Goal: Communication & Community: Answer question/provide support

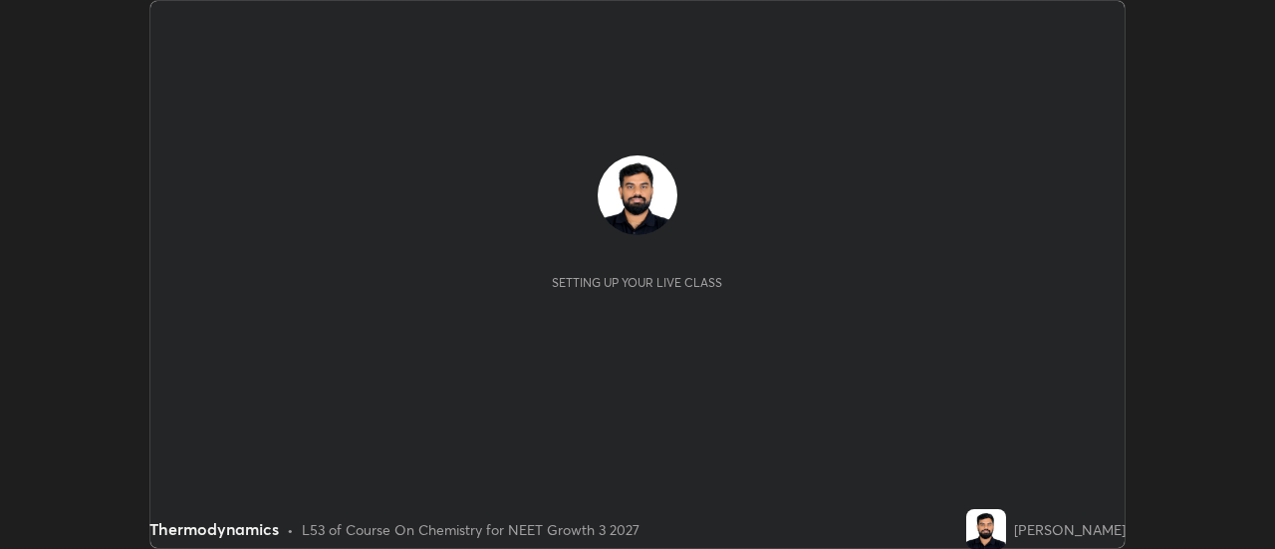
scroll to position [549, 1274]
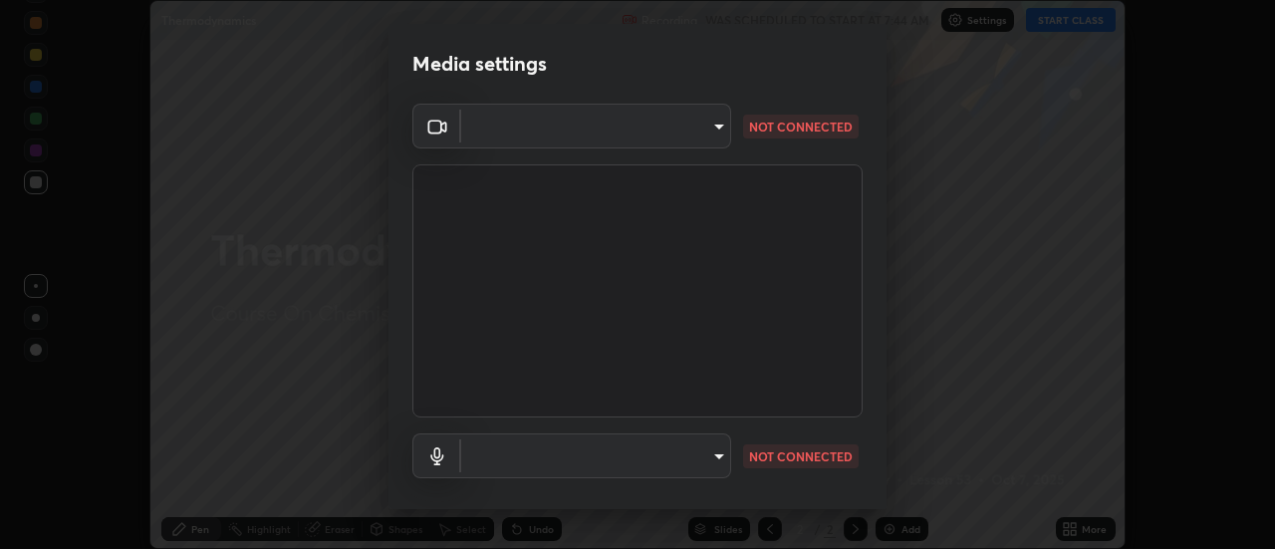
type input "3fb0db9b948ee014c865c74d3d253d8b81db7a3fe99a51a232c6435469281ce5"
type input "default"
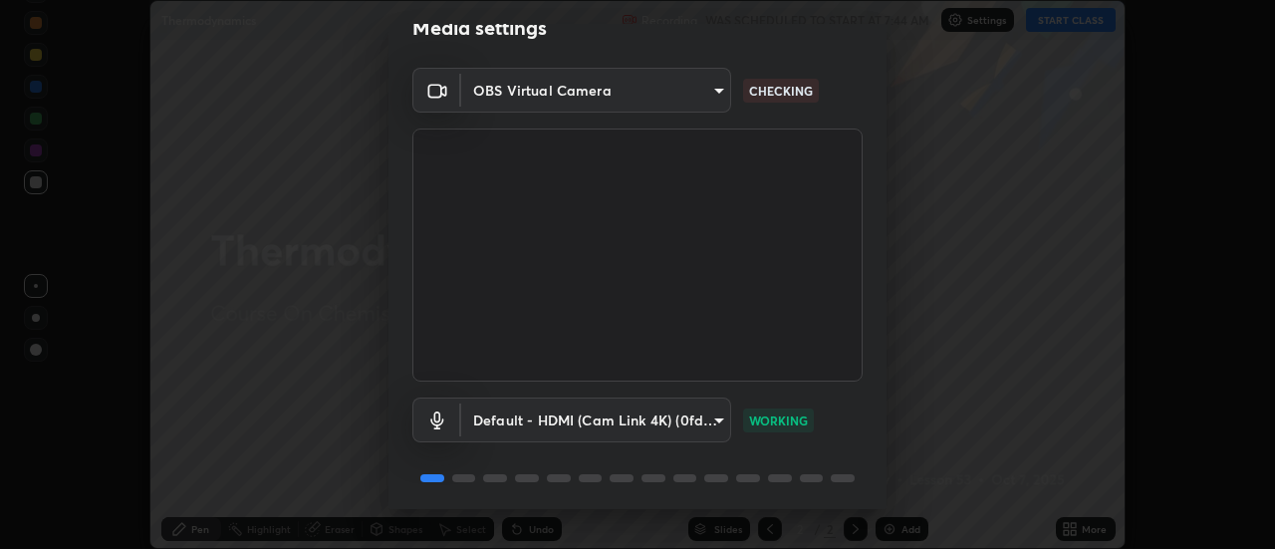
scroll to position [105, 0]
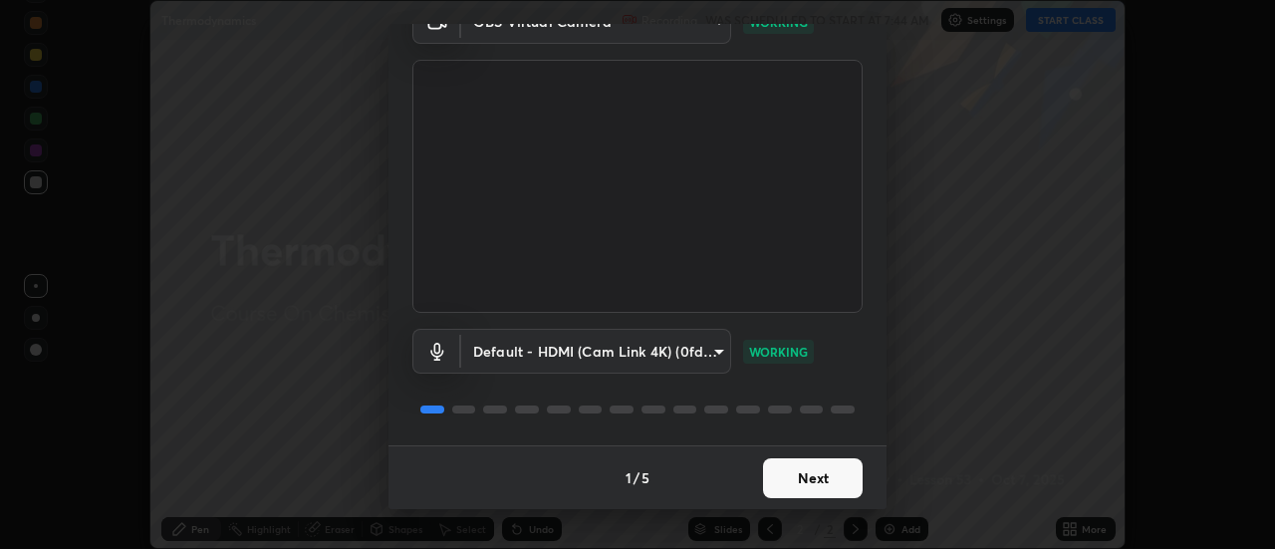
click at [820, 475] on button "Next" at bounding box center [813, 478] width 100 height 40
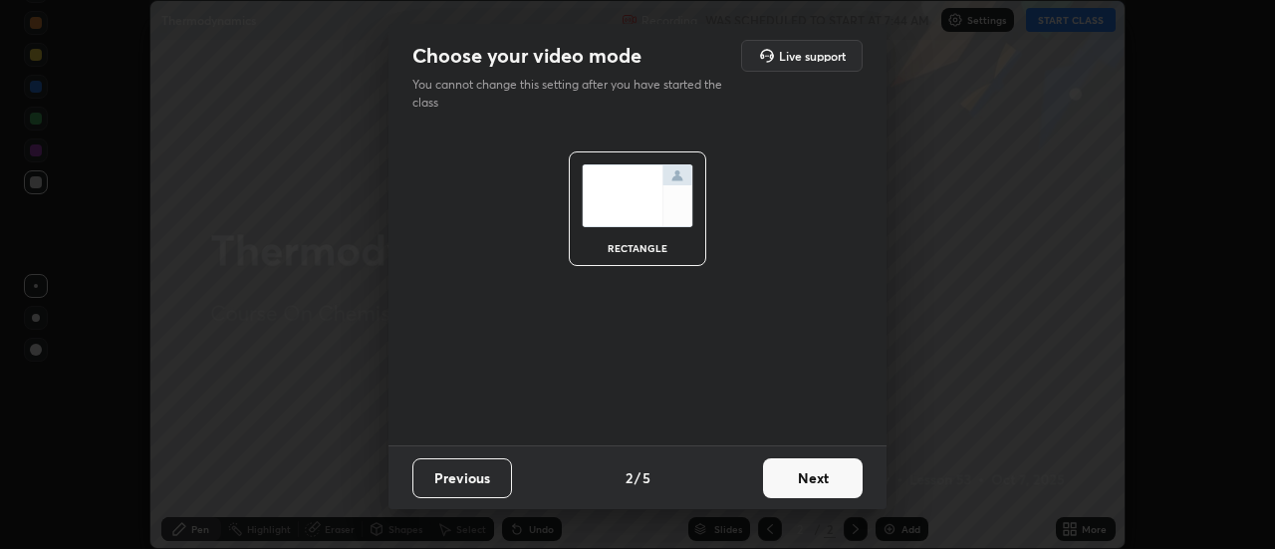
click at [825, 479] on button "Next" at bounding box center [813, 478] width 100 height 40
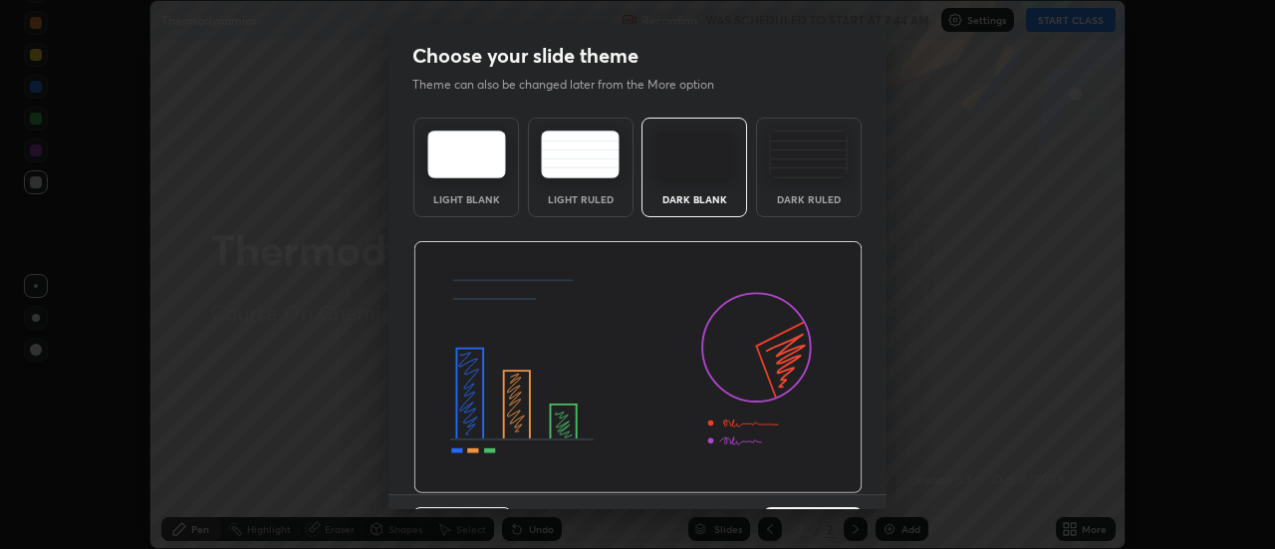
click at [822, 203] on div "Dark Ruled" at bounding box center [809, 199] width 80 height 10
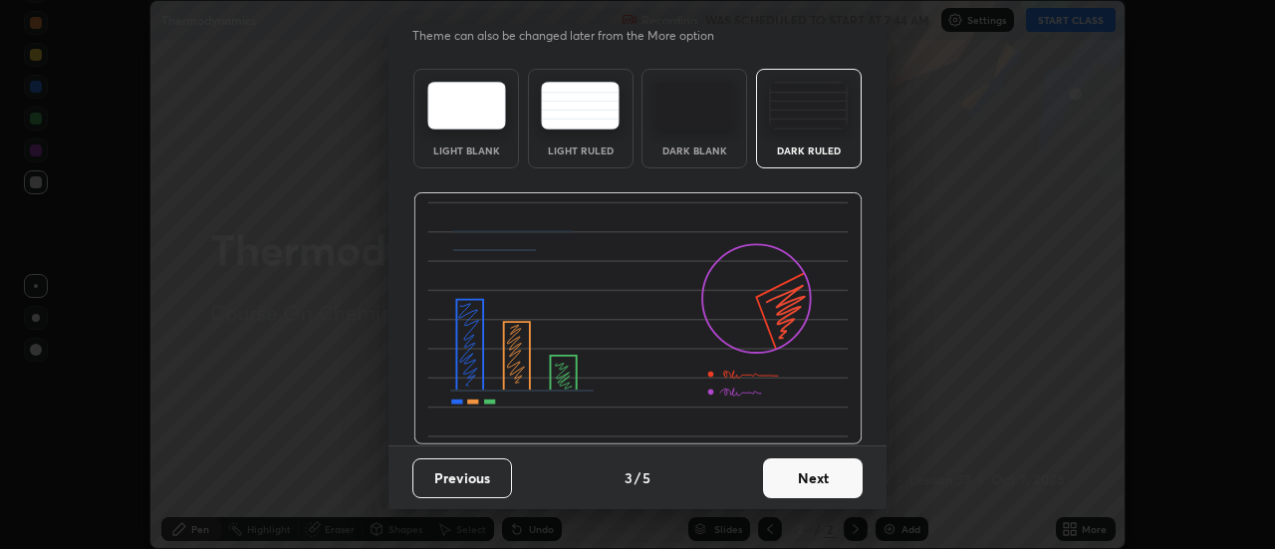
click at [820, 466] on button "Next" at bounding box center [813, 478] width 100 height 40
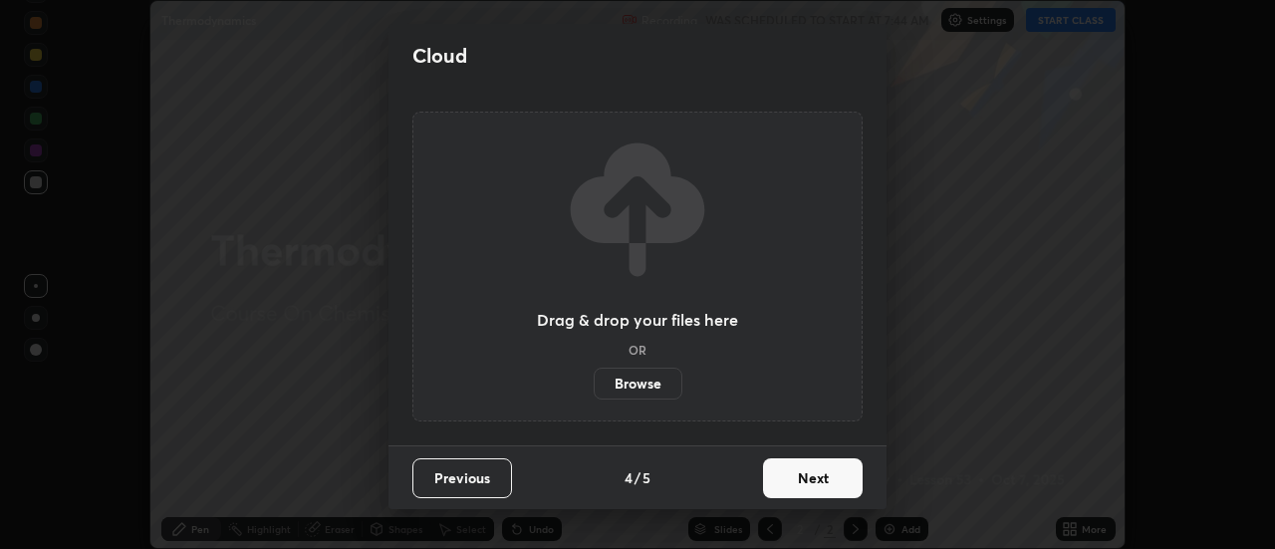
scroll to position [0, 0]
click at [816, 469] on button "Next" at bounding box center [813, 478] width 100 height 40
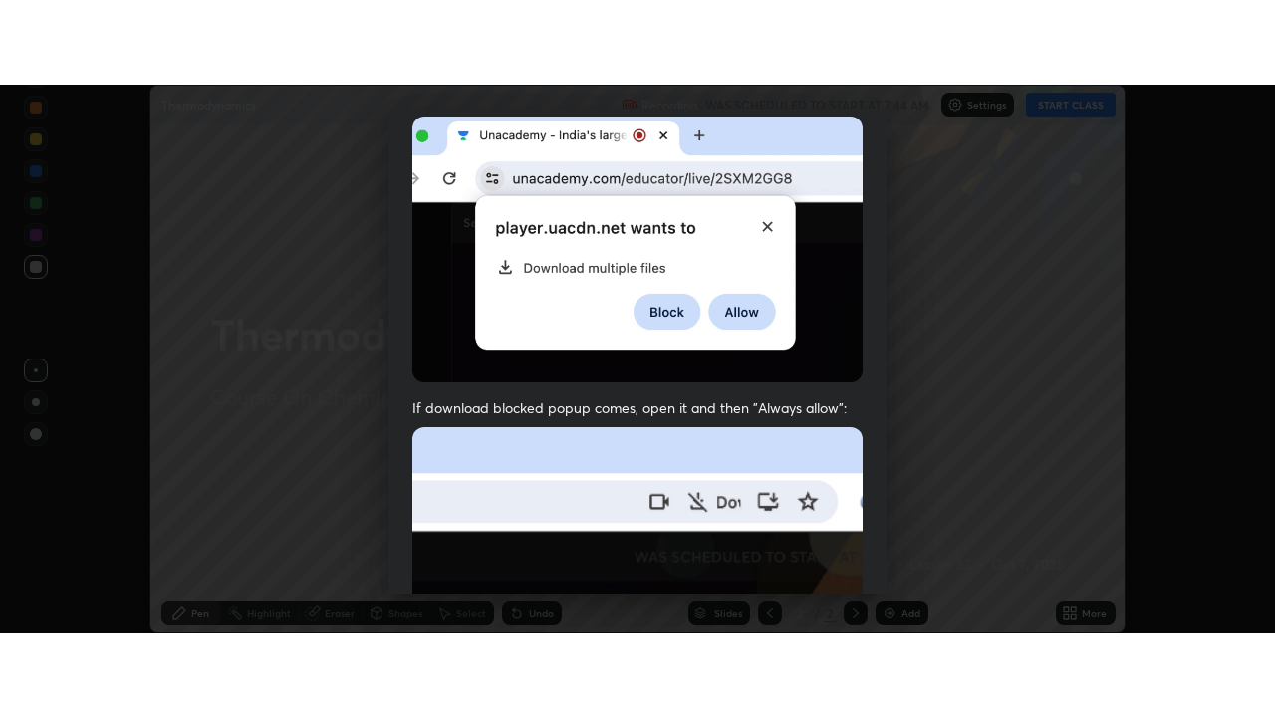
scroll to position [511, 0]
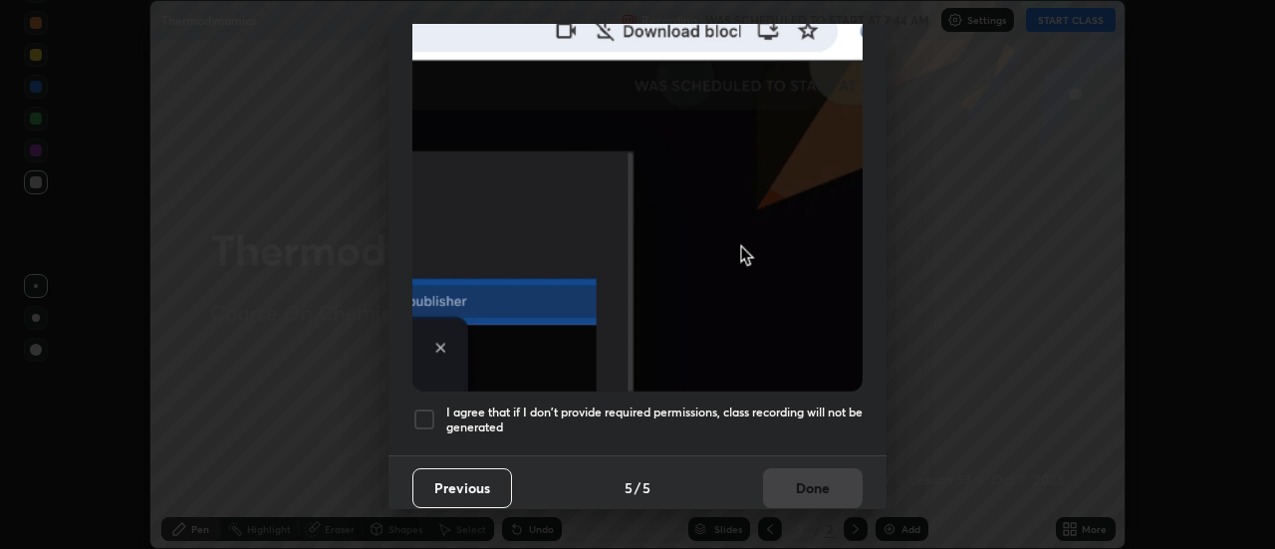
click at [831, 414] on h5 "I agree that if I don't provide required permissions, class recording will not …" at bounding box center [654, 419] width 416 height 31
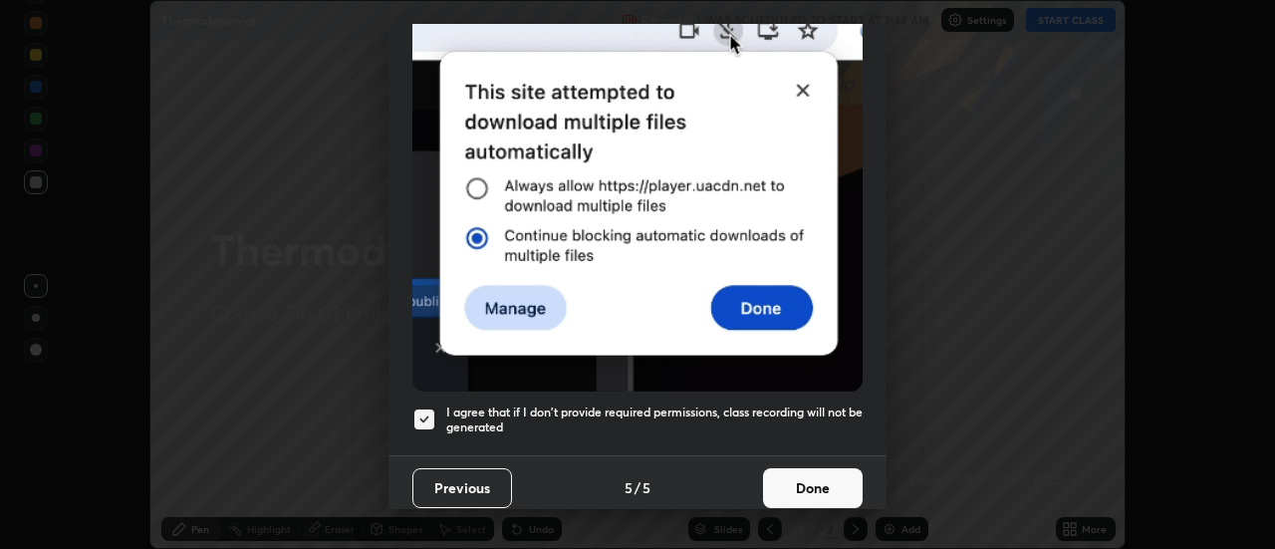
click at [810, 468] on button "Done" at bounding box center [813, 488] width 100 height 40
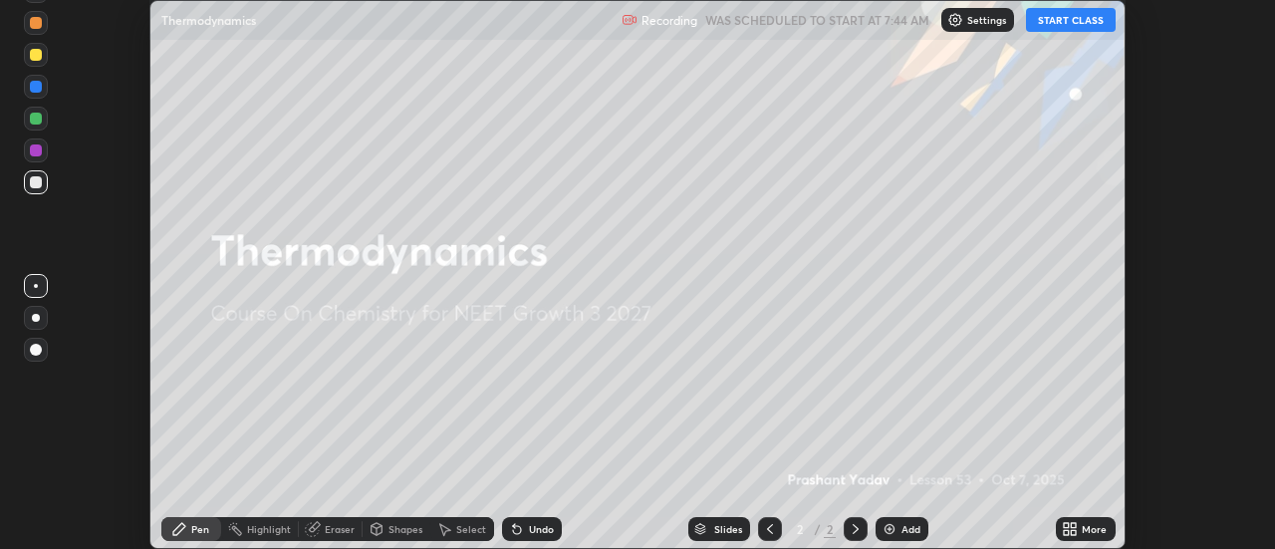
click at [1086, 20] on button "START CLASS" at bounding box center [1071, 20] width 90 height 24
click at [1074, 532] on icon at bounding box center [1074, 532] width 5 height 5
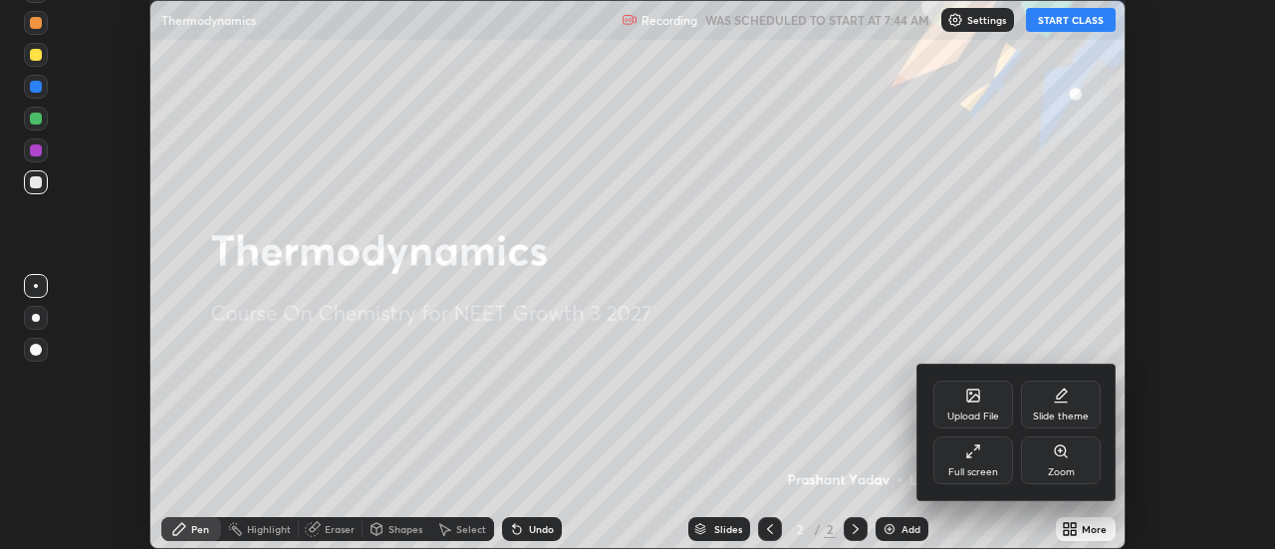
click at [974, 470] on div "Full screen" at bounding box center [973, 472] width 50 height 10
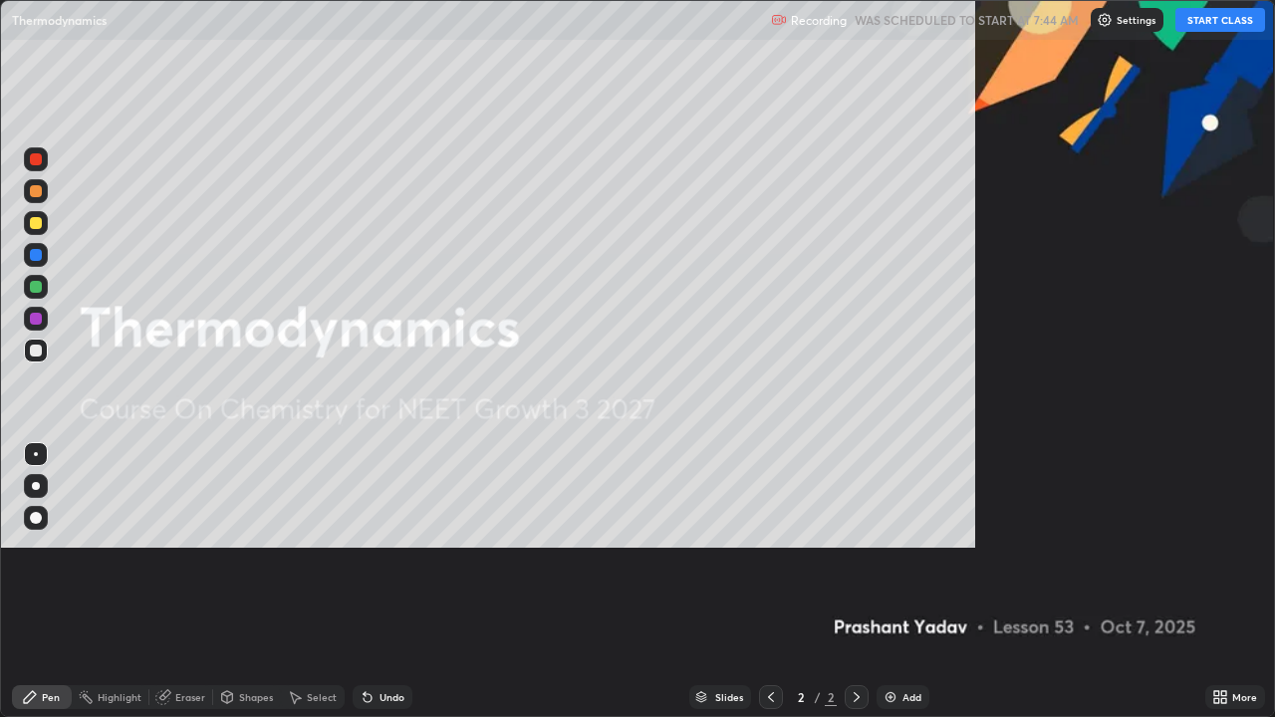
scroll to position [717, 1275]
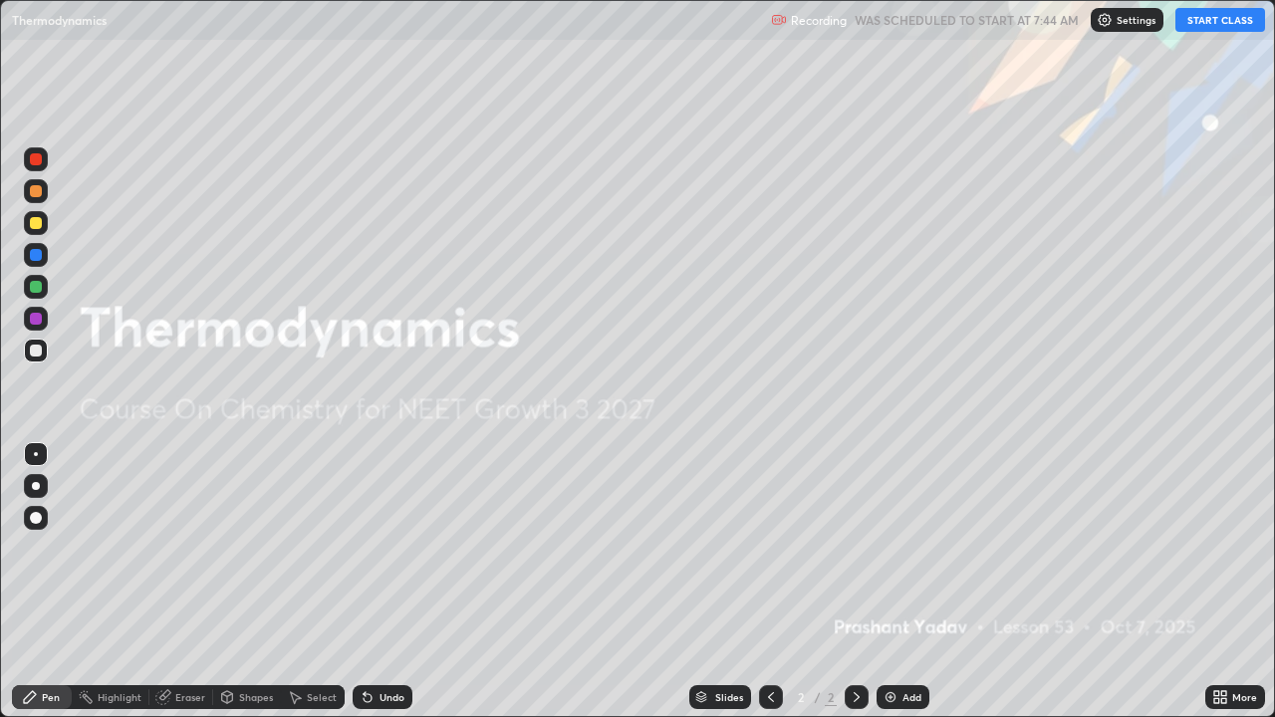
click at [911, 548] on div "Add" at bounding box center [912, 697] width 19 height 10
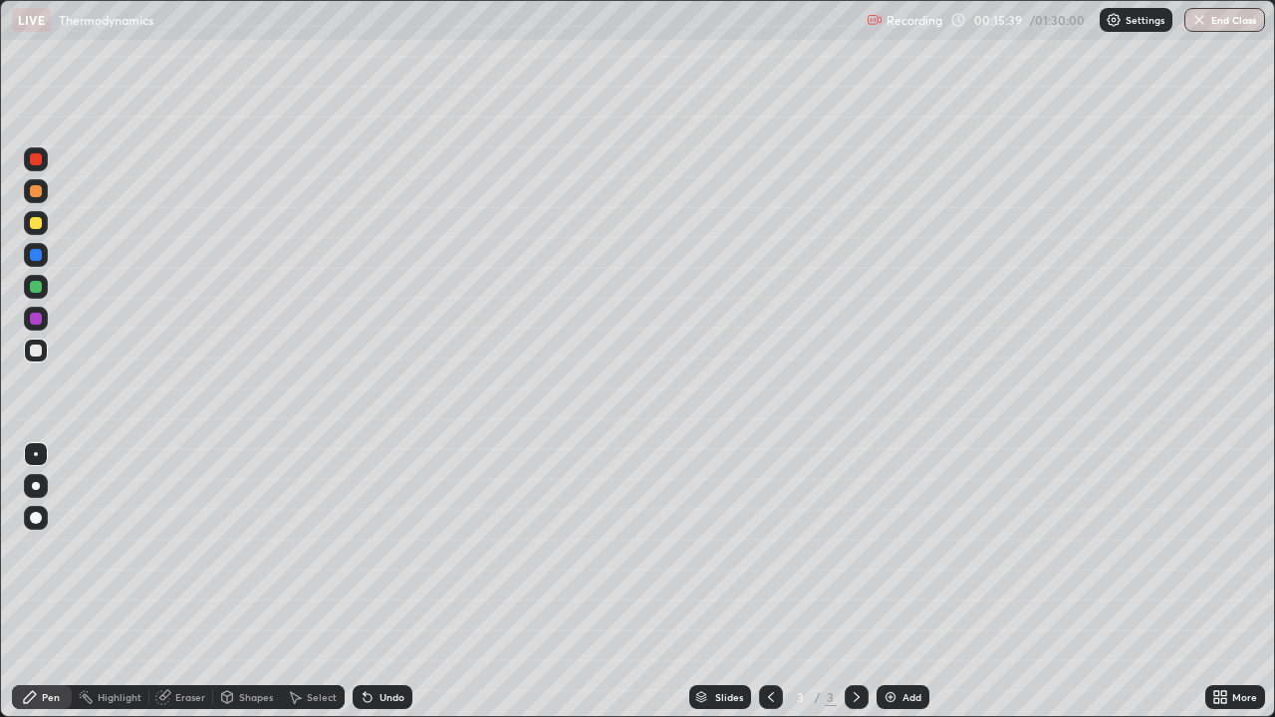
click at [896, 548] on img at bounding box center [891, 697] width 16 height 16
click at [899, 548] on div "Add" at bounding box center [903, 697] width 53 height 24
click at [884, 548] on img at bounding box center [891, 697] width 16 height 16
click at [891, 548] on img at bounding box center [891, 697] width 16 height 16
click at [769, 548] on icon at bounding box center [771, 697] width 16 height 16
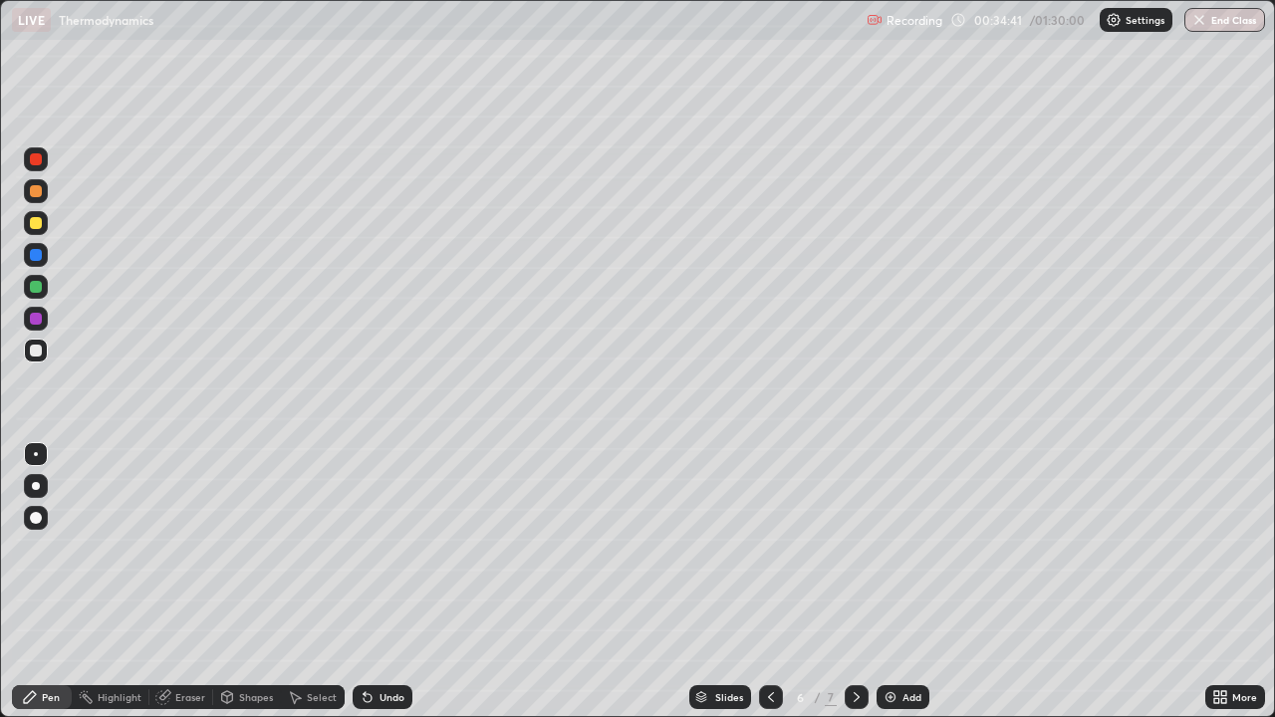
click at [746, 548] on div "Slides" at bounding box center [720, 697] width 62 height 24
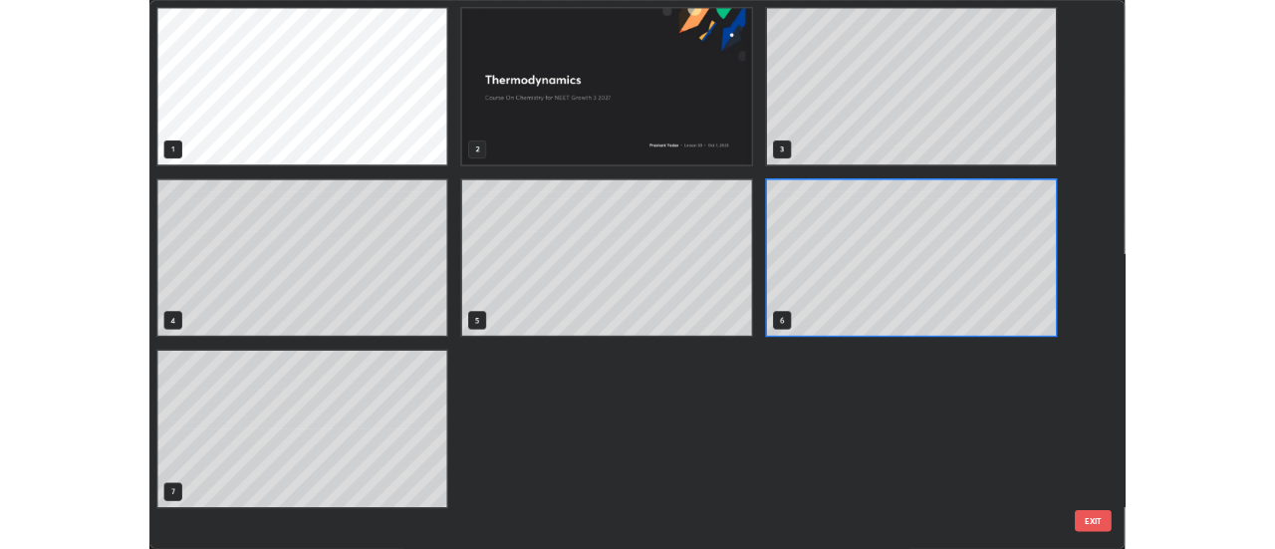
scroll to position [709, 1263]
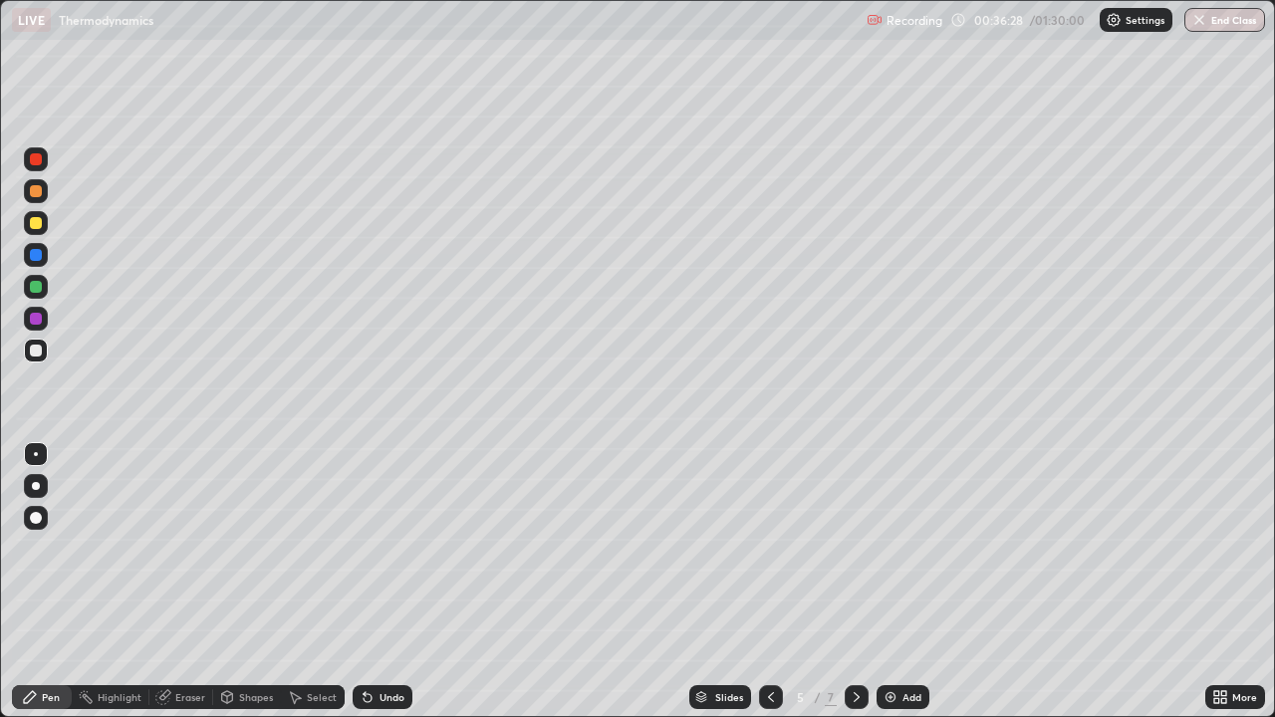
click at [848, 548] on div at bounding box center [857, 697] width 24 height 24
click at [855, 548] on icon at bounding box center [857, 697] width 16 height 16
click at [768, 548] on icon at bounding box center [771, 697] width 6 height 10
click at [900, 548] on div "Add" at bounding box center [903, 697] width 53 height 24
click at [386, 548] on div "Undo" at bounding box center [383, 697] width 60 height 24
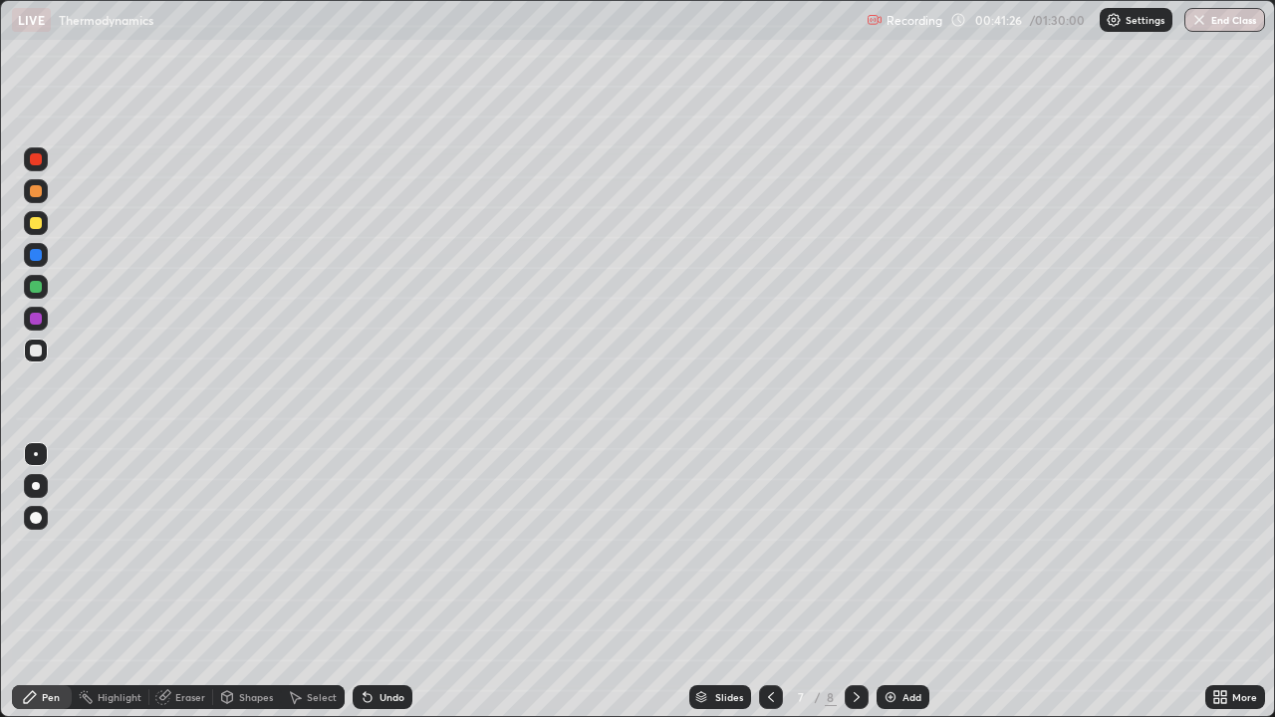
click at [890, 548] on img at bounding box center [891, 697] width 16 height 16
click at [380, 548] on div "Undo" at bounding box center [392, 697] width 25 height 10
click at [903, 548] on div "Add" at bounding box center [912, 697] width 19 height 10
click at [884, 548] on img at bounding box center [891, 697] width 16 height 16
click at [888, 548] on img at bounding box center [891, 697] width 16 height 16
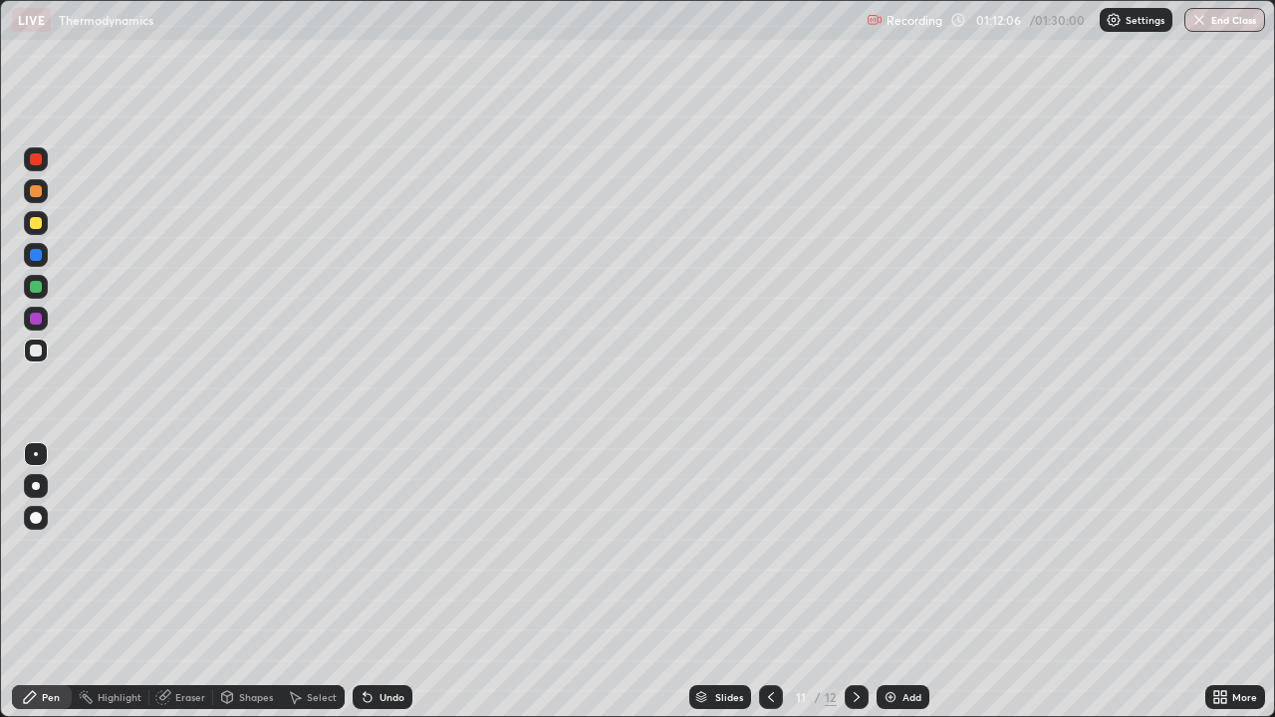
click at [380, 548] on div "Undo" at bounding box center [392, 697] width 25 height 10
click at [855, 548] on icon at bounding box center [857, 697] width 16 height 16
click at [907, 548] on div "Add" at bounding box center [912, 697] width 19 height 10
click at [409, 548] on div "Undo" at bounding box center [383, 697] width 60 height 24
click at [400, 548] on div "Undo" at bounding box center [392, 697] width 25 height 10
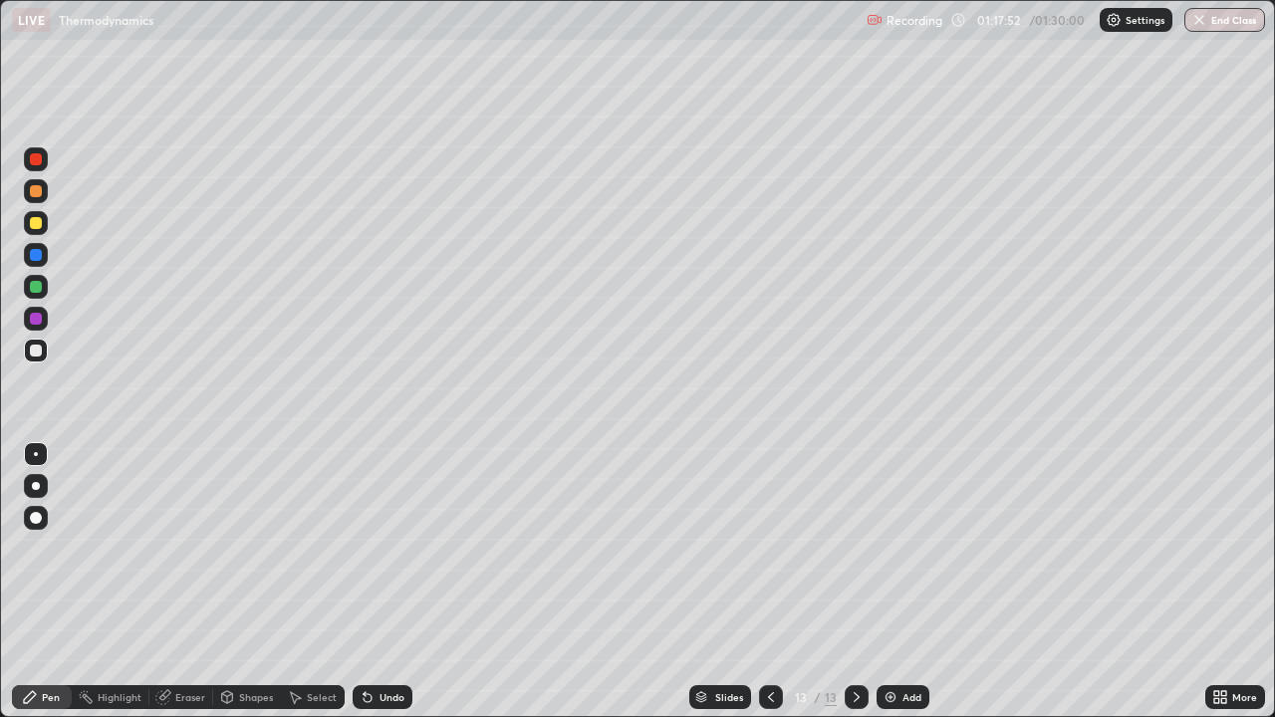
click at [895, 548] on div "Add" at bounding box center [903, 697] width 53 height 24
click at [384, 548] on div "Undo" at bounding box center [392, 697] width 25 height 10
click at [1235, 24] on button "End Class" at bounding box center [1225, 20] width 81 height 24
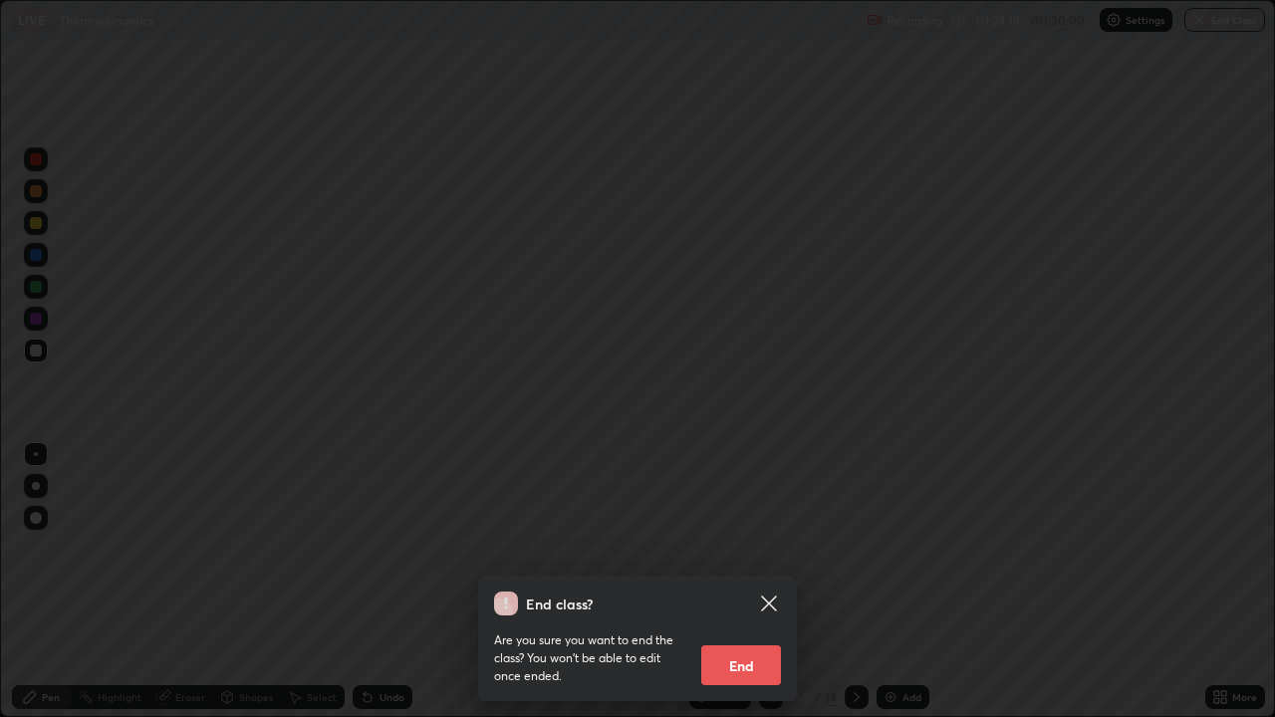
click at [764, 548] on button "End" at bounding box center [741, 666] width 80 height 40
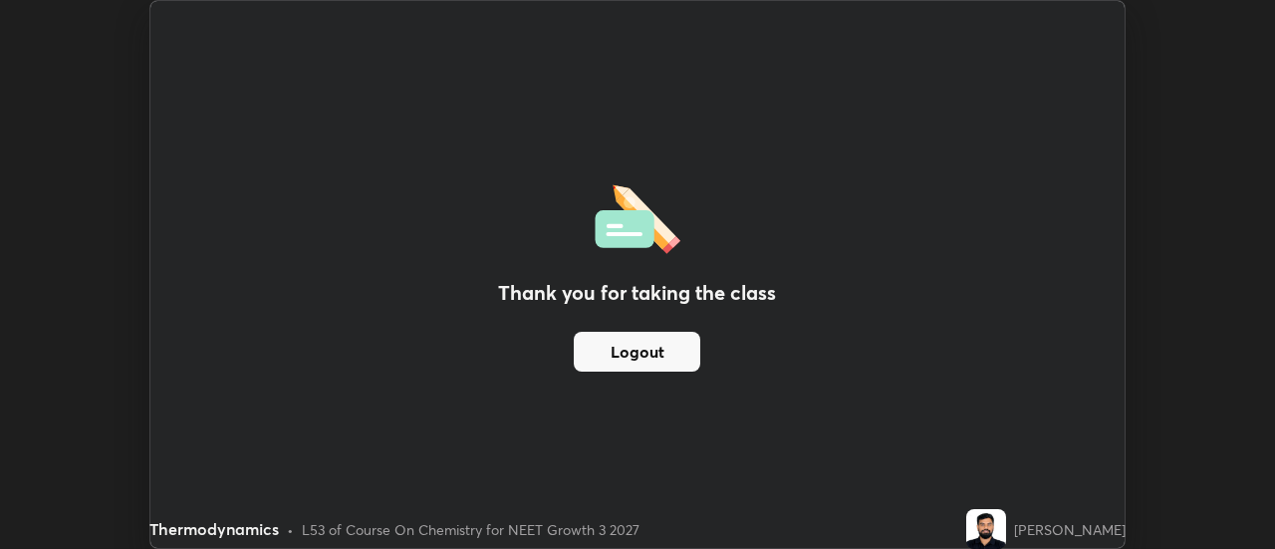
scroll to position [99074, 98348]
